Goal: Task Accomplishment & Management: Manage account settings

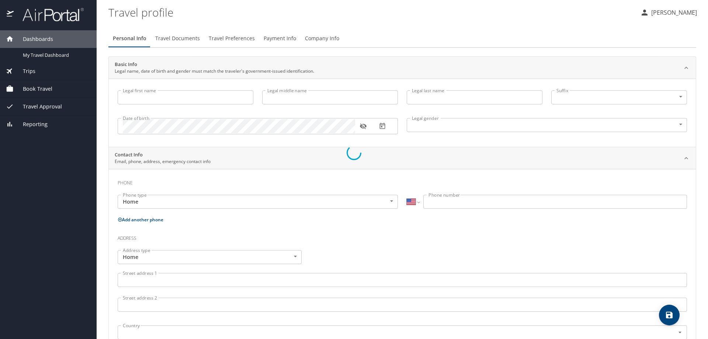
select select "US"
type input "[PERSON_NAME]"
type input "[DEMOGRAPHIC_DATA]"
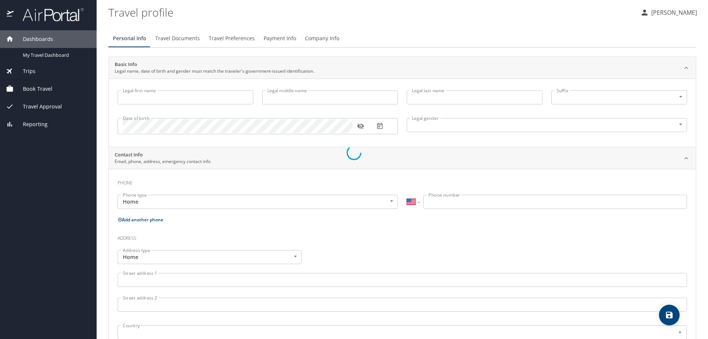
type input "[PERSON_NAME]"
type input "[PHONE_NUMBER]"
select select "US"
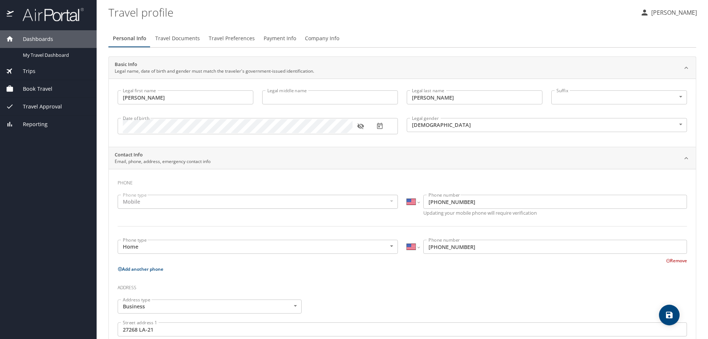
click at [675, 8] on p "[PERSON_NAME]" at bounding box center [673, 12] width 48 height 9
click at [653, 85] on li "Sign out" at bounding box center [665, 82] width 75 height 13
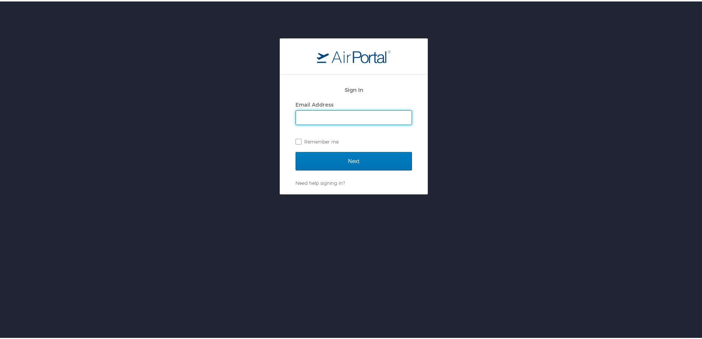
type input "aaronkeaton@northshorecollege.edu"
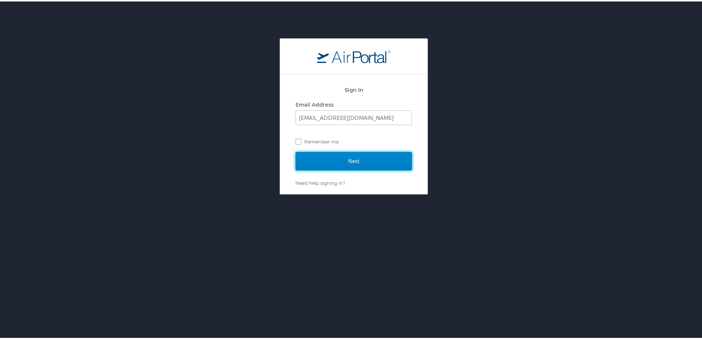
click at [378, 158] on input "Next" at bounding box center [354, 159] width 117 height 18
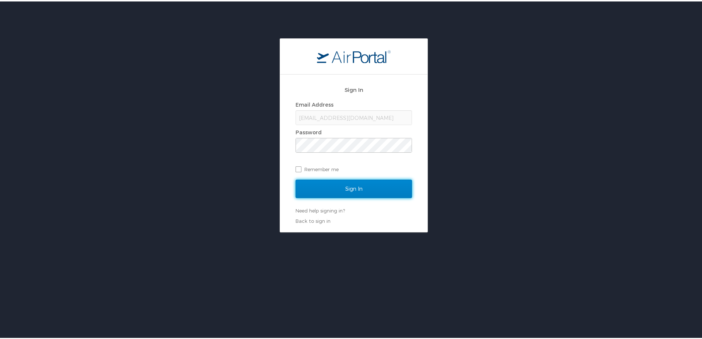
click at [359, 190] on input "Sign In" at bounding box center [354, 187] width 117 height 18
